Goal: Task Accomplishment & Management: Manage account settings

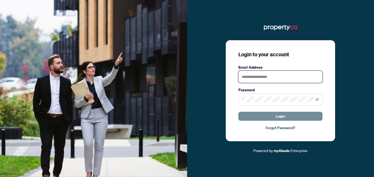
type input "**********"
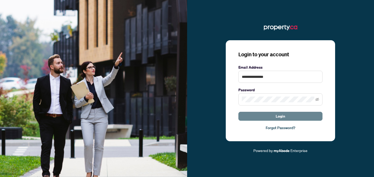
click at [282, 118] on span "Login" at bounding box center [279, 116] width 9 height 8
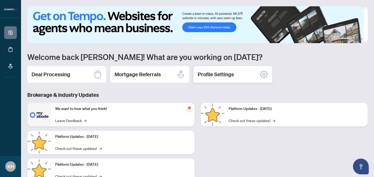
click at [222, 77] on h2 "Profile Settings" at bounding box center [215, 74] width 36 height 7
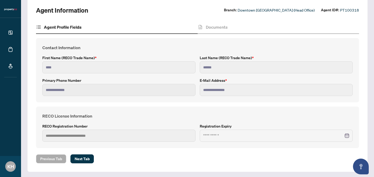
scroll to position [35, 0]
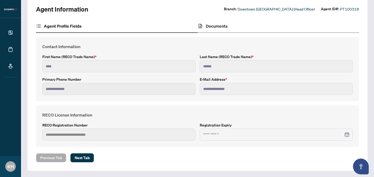
click at [216, 30] on div "Documents" at bounding box center [277, 26] width 161 height 13
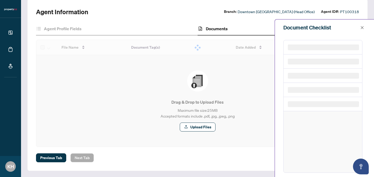
scroll to position [18, 0]
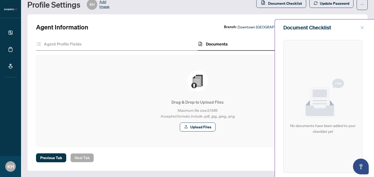
click at [362, 27] on icon "close" at bounding box center [362, 28] width 4 height 4
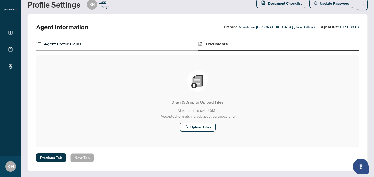
click at [51, 41] on h4 "Agent Profile Fields" at bounding box center [63, 44] width 38 height 6
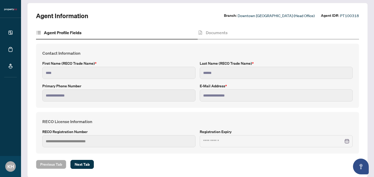
scroll to position [35, 0]
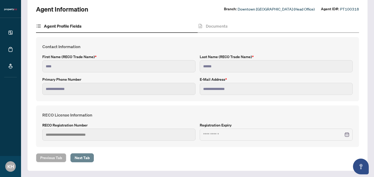
click at [85, 159] on span "Next Tab" at bounding box center [82, 157] width 15 height 8
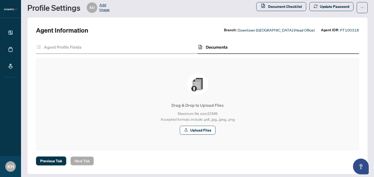
scroll to position [18, 0]
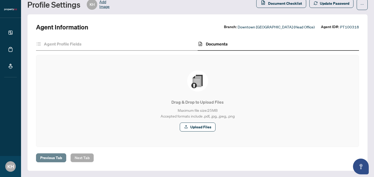
click at [56, 156] on span "Previous Tab" at bounding box center [51, 157] width 22 height 8
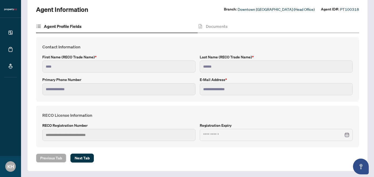
scroll to position [35, 0]
click at [138, 156] on div "Previous Tab Next Tab" at bounding box center [197, 157] width 323 height 9
click at [343, 133] on div at bounding box center [276, 135] width 146 height 6
click at [343, 134] on div at bounding box center [276, 135] width 146 height 6
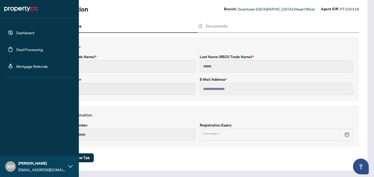
click at [24, 32] on link "Dashboard" at bounding box center [25, 32] width 18 height 5
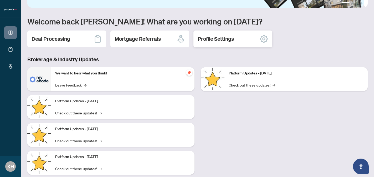
click at [233, 38] on h2 "Profile Settings" at bounding box center [215, 38] width 36 height 7
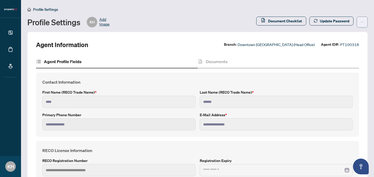
click at [360, 22] on icon "ellipsis" at bounding box center [362, 22] width 4 height 4
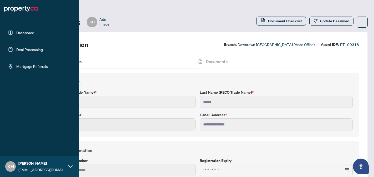
click at [71, 164] on icon at bounding box center [70, 166] width 4 height 4
click at [28, 146] on span "Profile Settings" at bounding box center [27, 146] width 25 height 8
type input "****"
type input "******"
type input "**********"
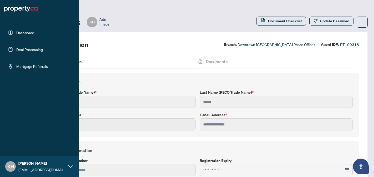
click at [32, 35] on link "Dashboard" at bounding box center [25, 32] width 18 height 5
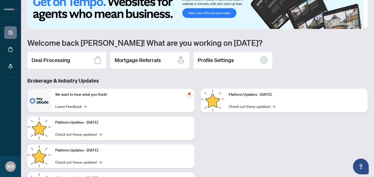
scroll to position [47, 0]
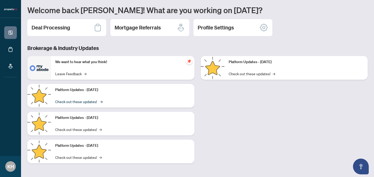
click at [84, 102] on link "Check out these updates! →" at bounding box center [78, 101] width 46 height 6
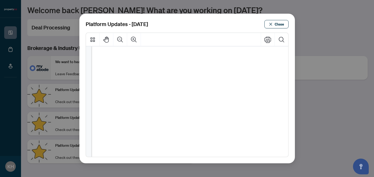
scroll to position [143, 0]
click at [278, 23] on span "Close" at bounding box center [278, 24] width 9 height 8
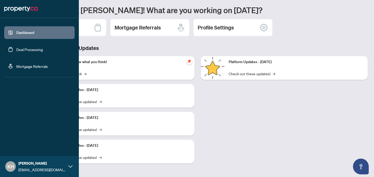
click at [17, 50] on link "Deal Processing" at bounding box center [29, 49] width 27 height 5
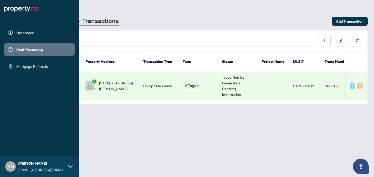
click at [20, 33] on link "Dashboard" at bounding box center [25, 32] width 18 height 5
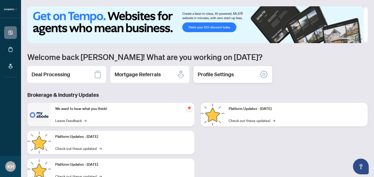
click at [265, 75] on icon at bounding box center [263, 74] width 8 height 8
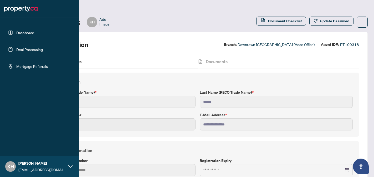
click at [11, 6] on img at bounding box center [20, 9] width 33 height 8
